Goal: Transaction & Acquisition: Purchase product/service

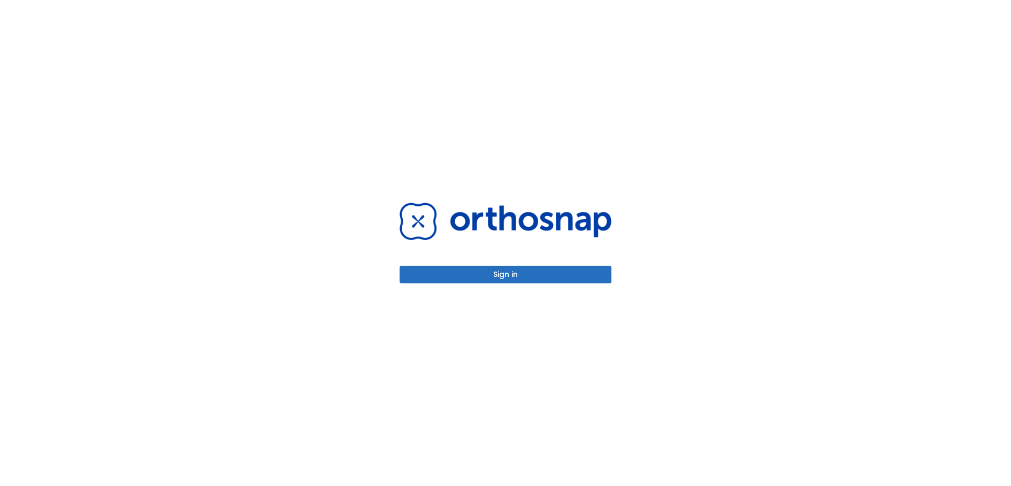
click at [529, 271] on button "Sign in" at bounding box center [505, 275] width 212 height 18
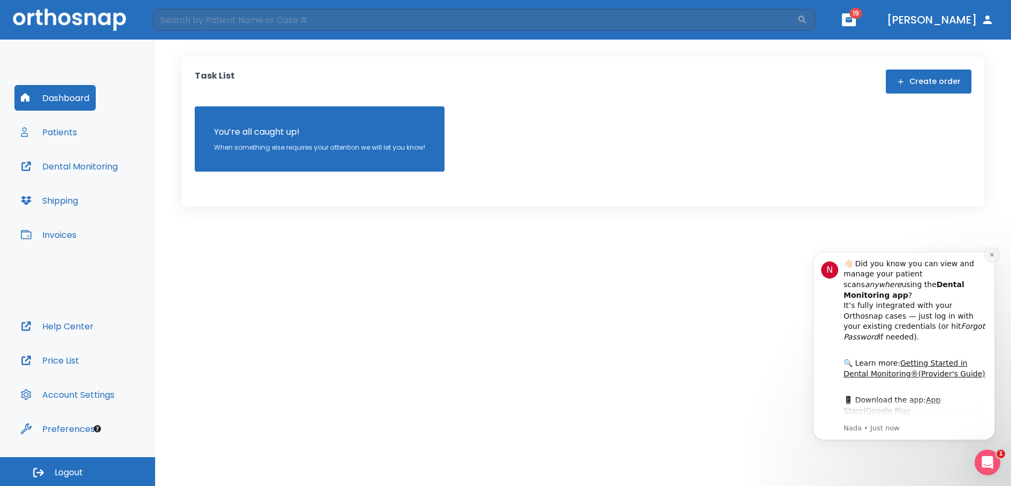
click at [990, 256] on icon "Dismiss notification" at bounding box center [992, 255] width 6 height 6
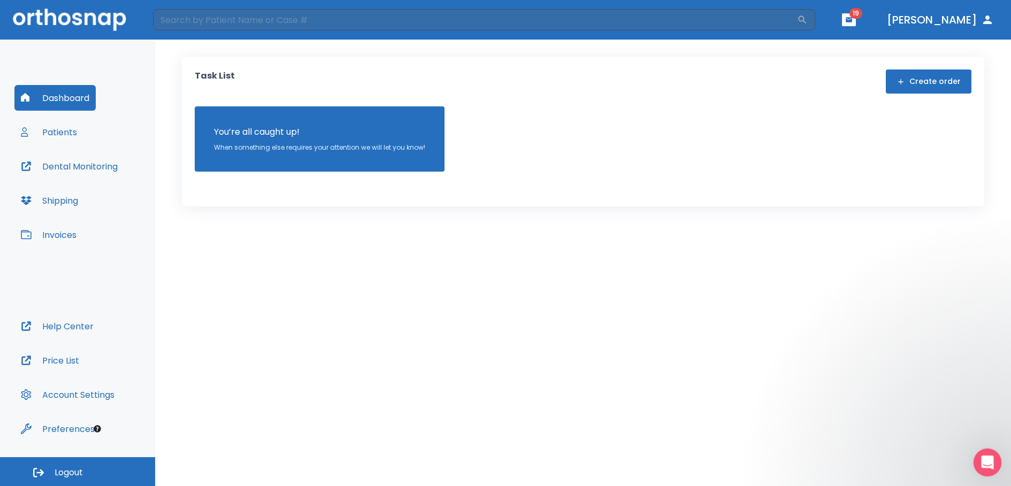
click at [988, 448] on div "Open Intercom Messenger" at bounding box center [985, 460] width 35 height 35
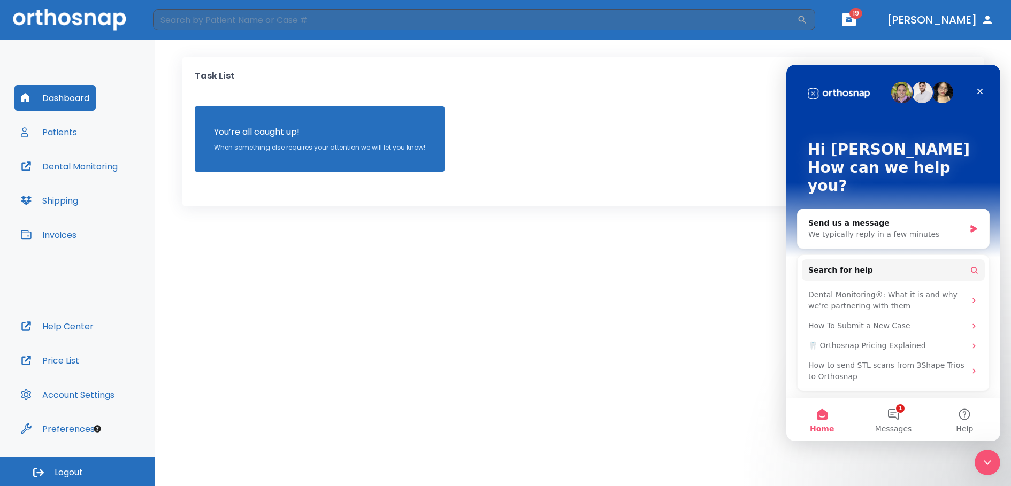
click at [241, 184] on div "Task List Create order You’re all caught up! When something else requires your …" at bounding box center [583, 132] width 802 height 150
click at [66, 134] on button "Patients" at bounding box center [48, 132] width 69 height 26
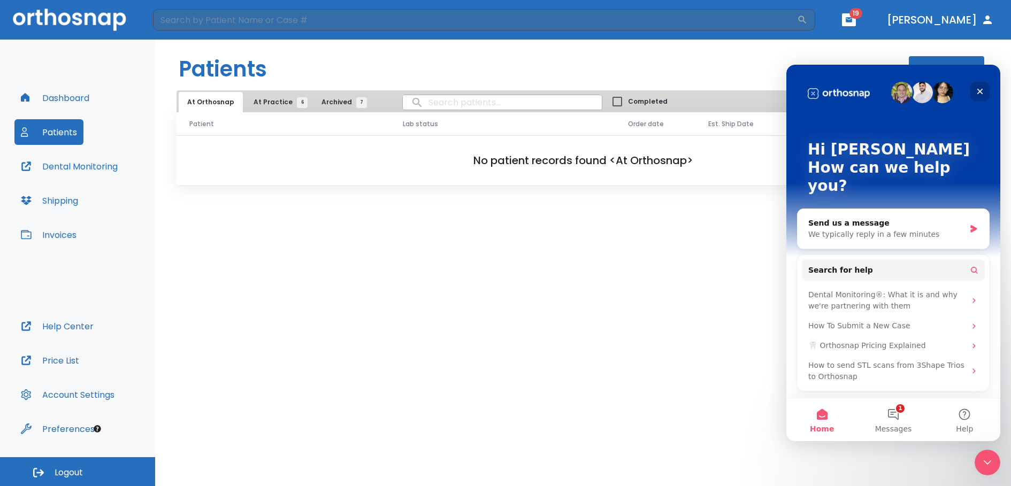
click at [977, 90] on icon "Close" at bounding box center [980, 92] width 6 height 6
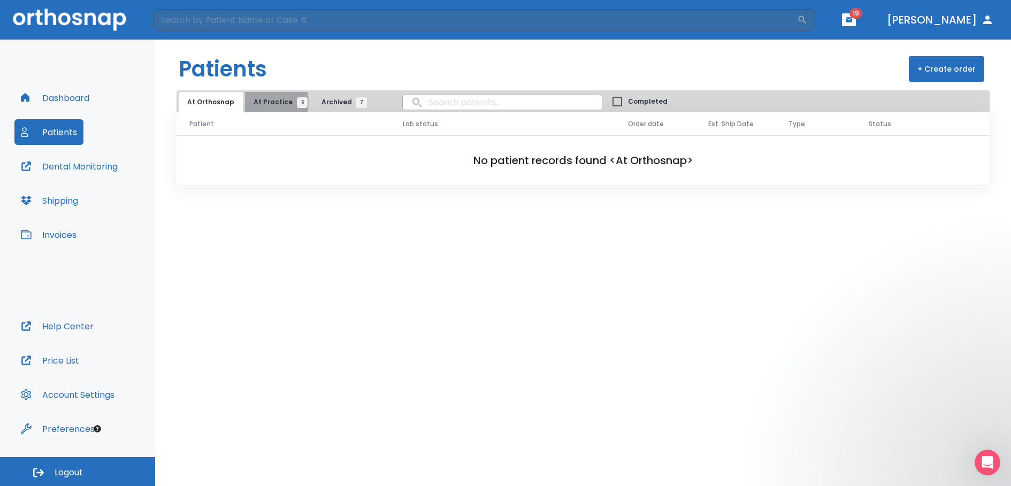
click at [257, 102] on span "At Practice 6" at bounding box center [277, 102] width 49 height 10
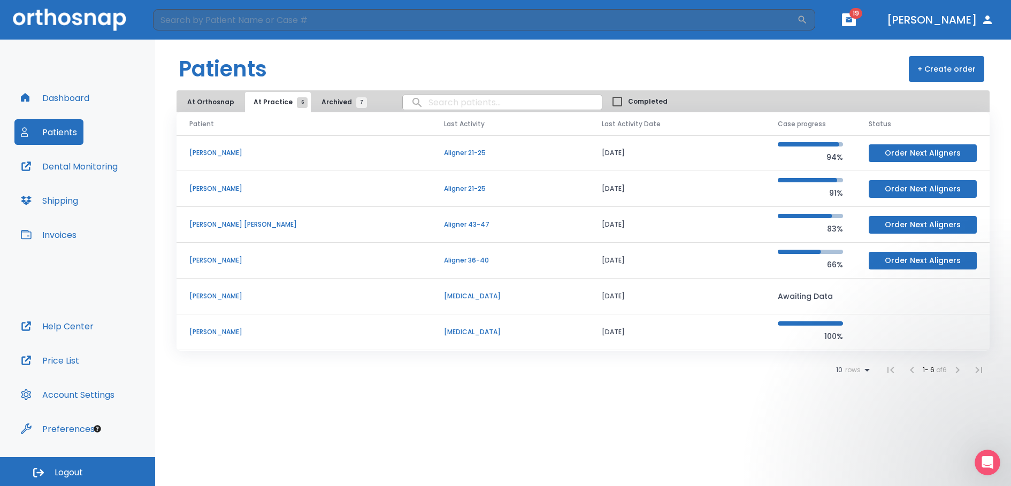
click at [211, 258] on p "[PERSON_NAME]" at bounding box center [303, 261] width 229 height 10
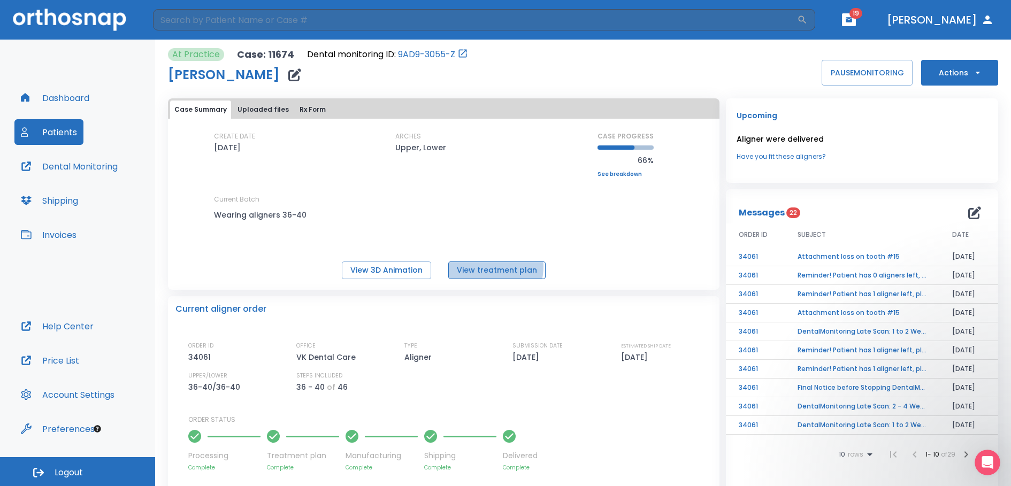
click at [478, 266] on button "View treatment plan" at bounding box center [496, 270] width 97 height 18
click at [407, 272] on button "View 3D Animation" at bounding box center [386, 270] width 89 height 18
click at [487, 272] on button "View treatment plan" at bounding box center [496, 270] width 97 height 18
click at [959, 73] on button "Actions" at bounding box center [959, 73] width 77 height 26
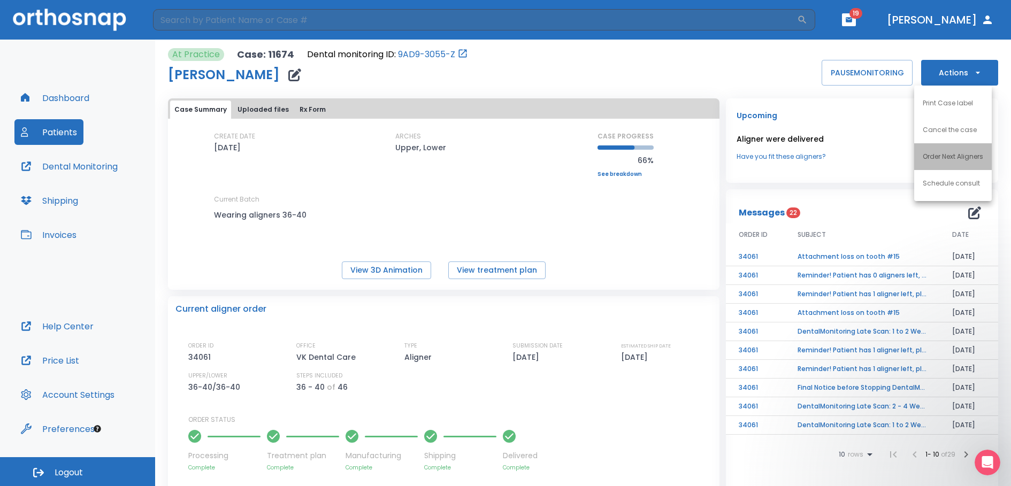
click at [965, 157] on p "Order Next Aligners" at bounding box center [952, 157] width 60 height 10
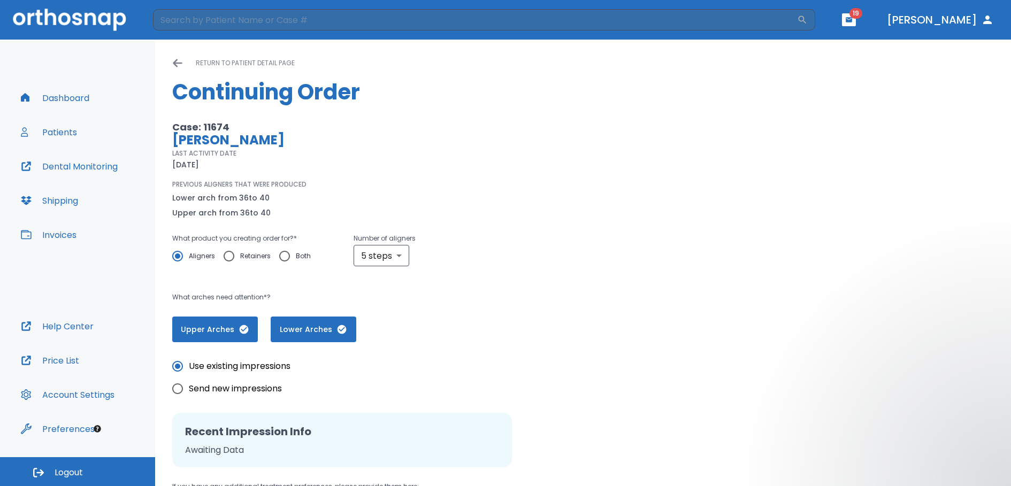
click at [218, 392] on span "Send new impressions" at bounding box center [235, 388] width 93 height 13
click at [189, 392] on input "Send new impressions" at bounding box center [177, 388] width 22 height 22
radio input "true"
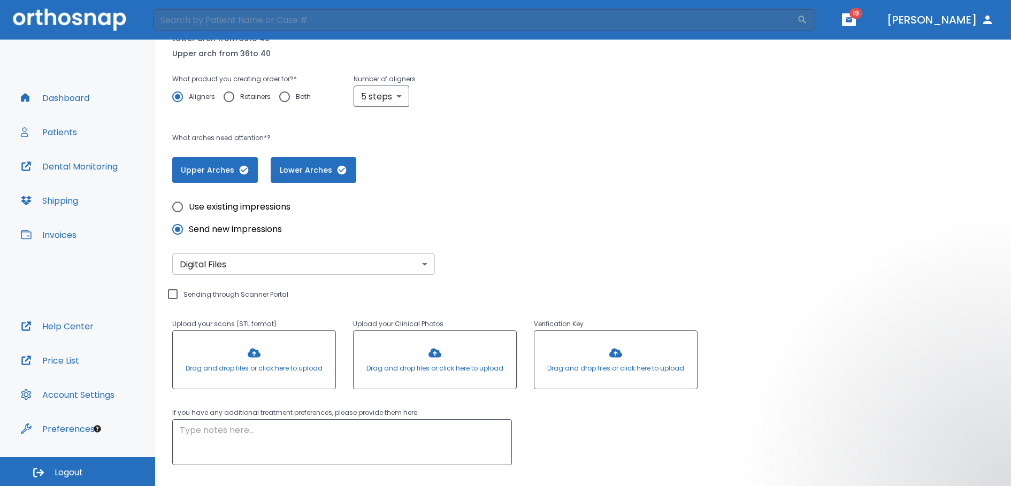
scroll to position [160, 0]
click at [270, 207] on span "Use existing impressions" at bounding box center [240, 205] width 102 height 13
click at [189, 207] on input "Use existing impressions" at bounding box center [177, 206] width 22 height 22
radio input "true"
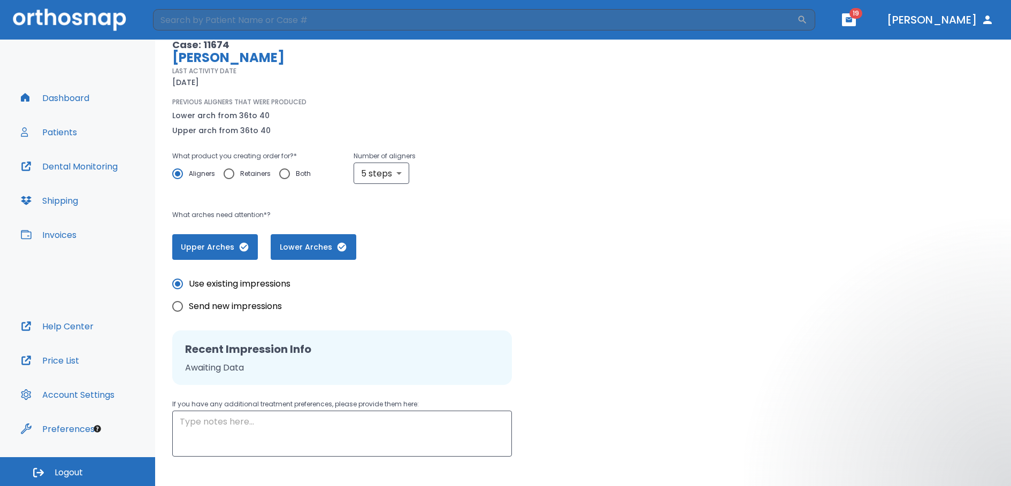
scroll to position [138, 0]
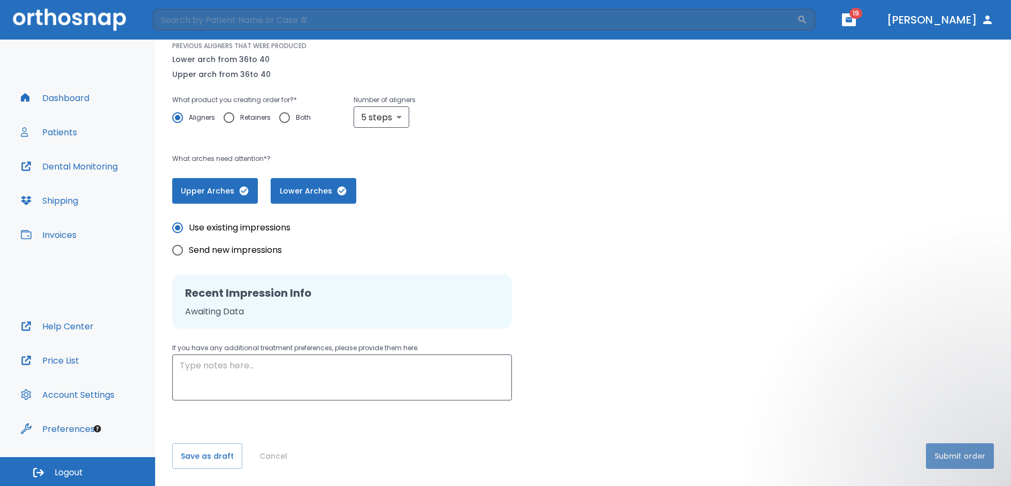
click at [964, 447] on button "Submit order" at bounding box center [960, 456] width 68 height 26
